Goal: Check status: Check status

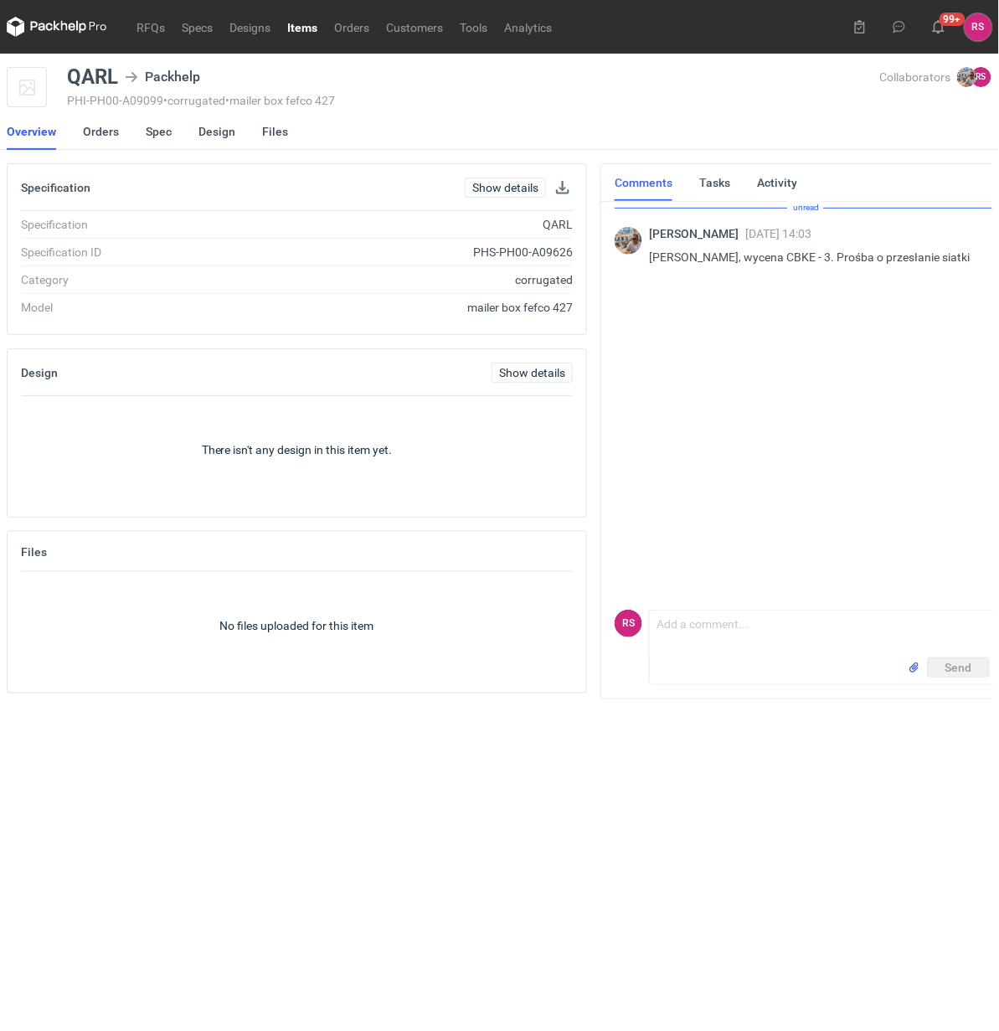
scroll to position [0, 4]
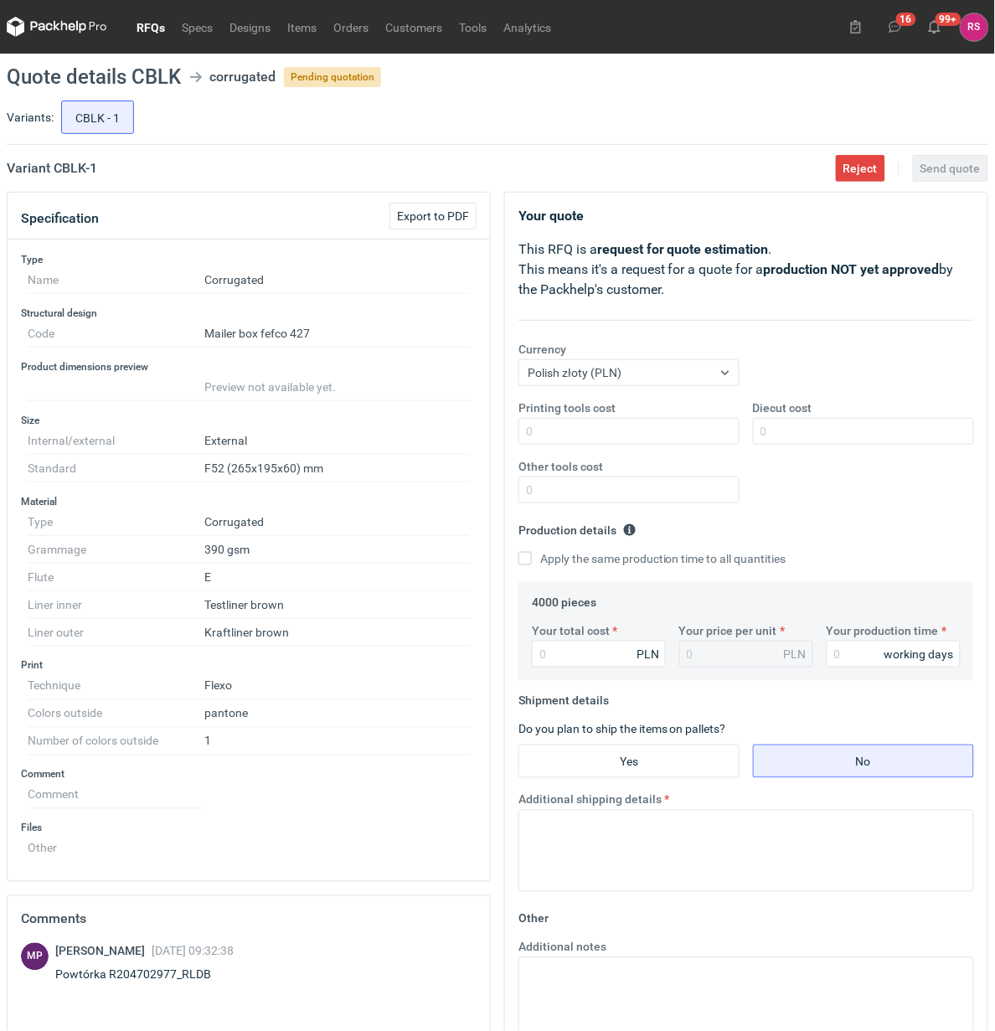
click at [165, 28] on link "RFQs" at bounding box center [150, 27] width 45 height 20
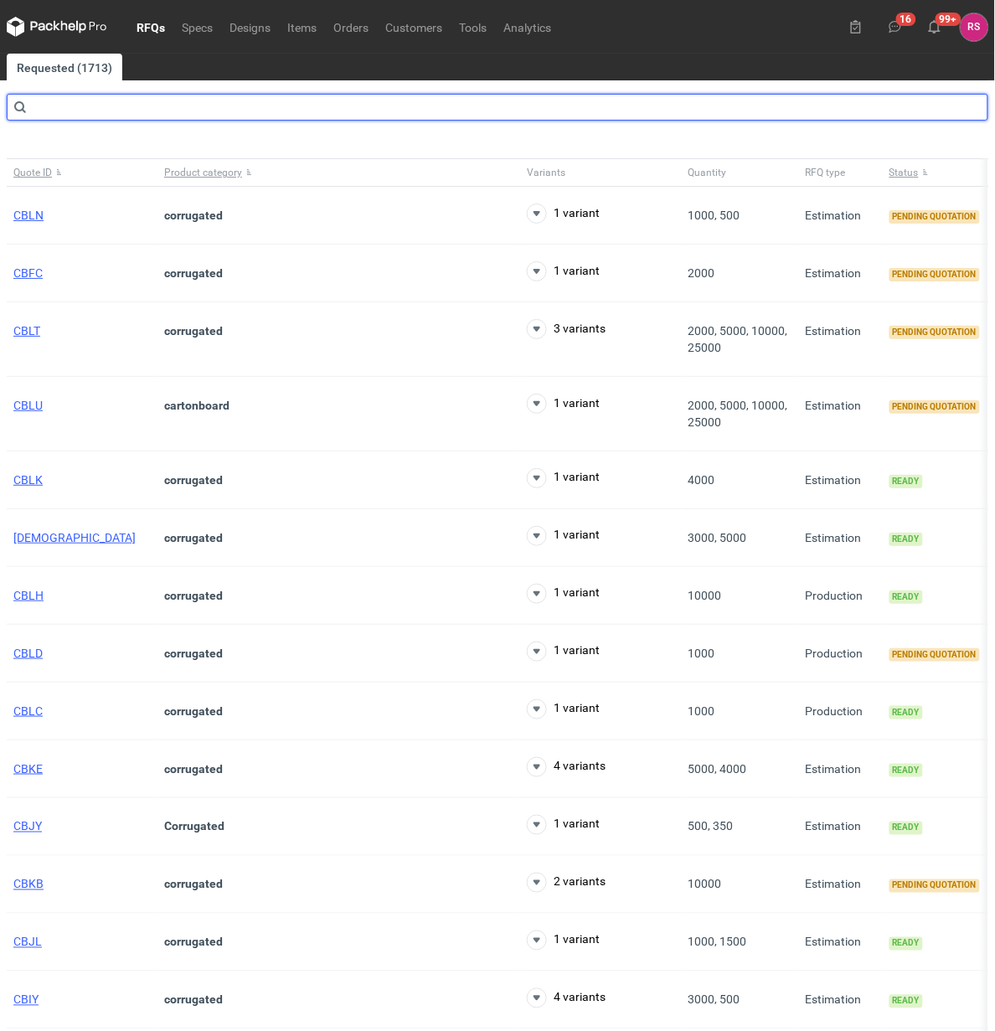
click at [145, 119] on input "text" at bounding box center [498, 107] width 982 height 27
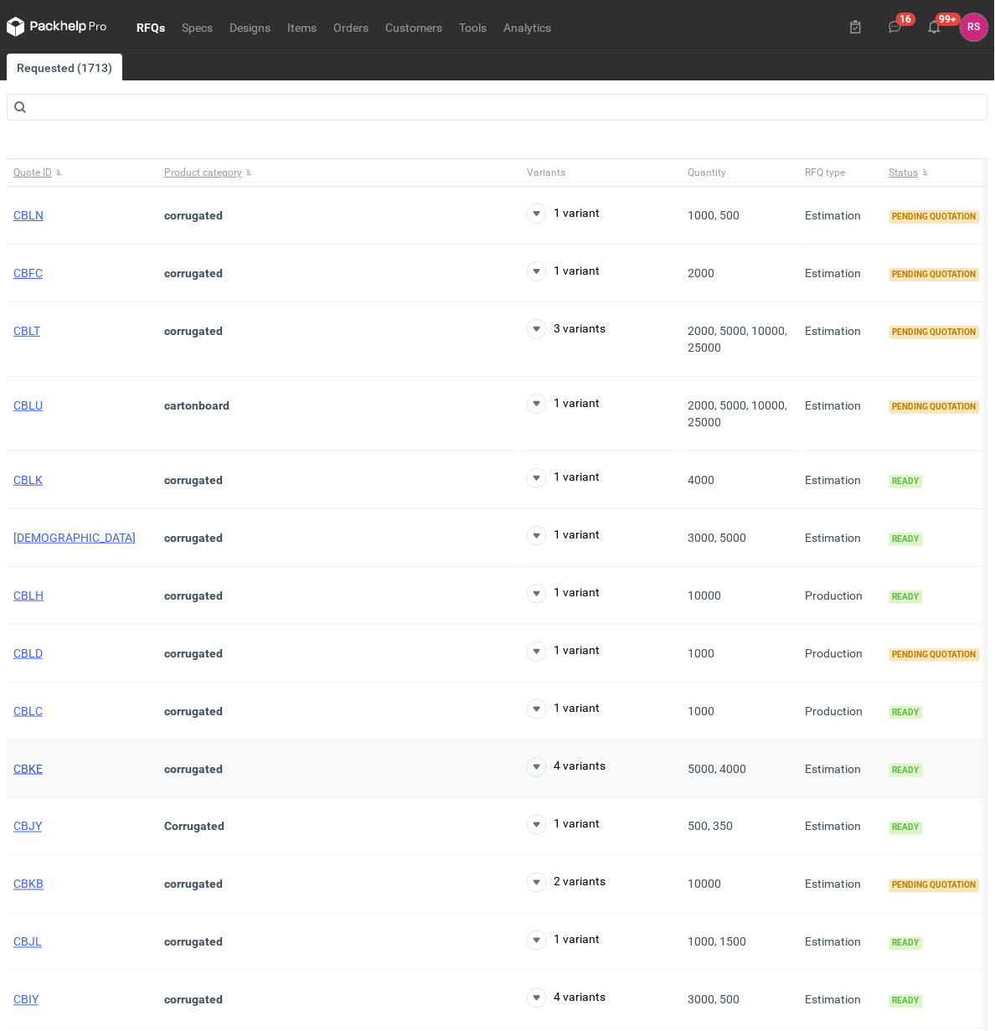
click at [25, 771] on span "CBKE" at bounding box center [27, 768] width 29 height 13
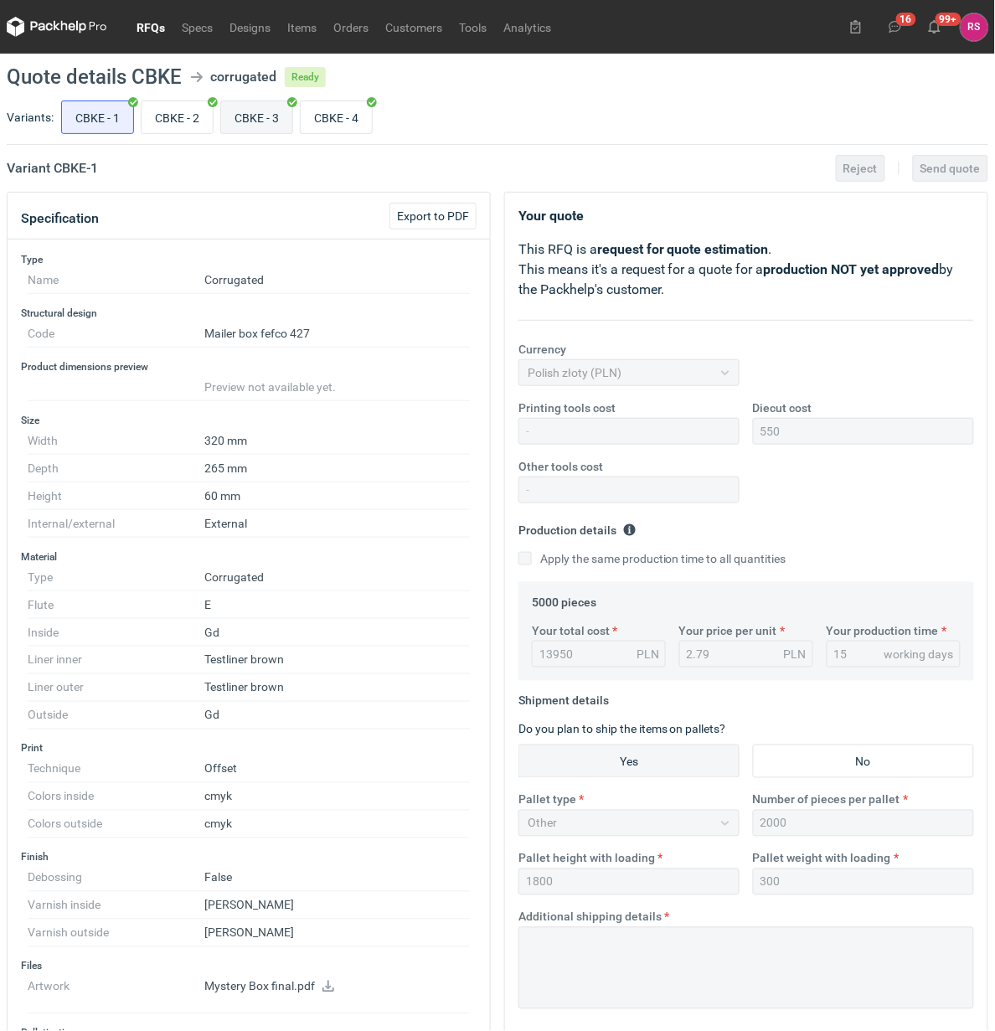
click at [260, 117] on input "CBKE - 3" at bounding box center [256, 117] width 71 height 32
radio input "true"
